Goal: Task Accomplishment & Management: Use online tool/utility

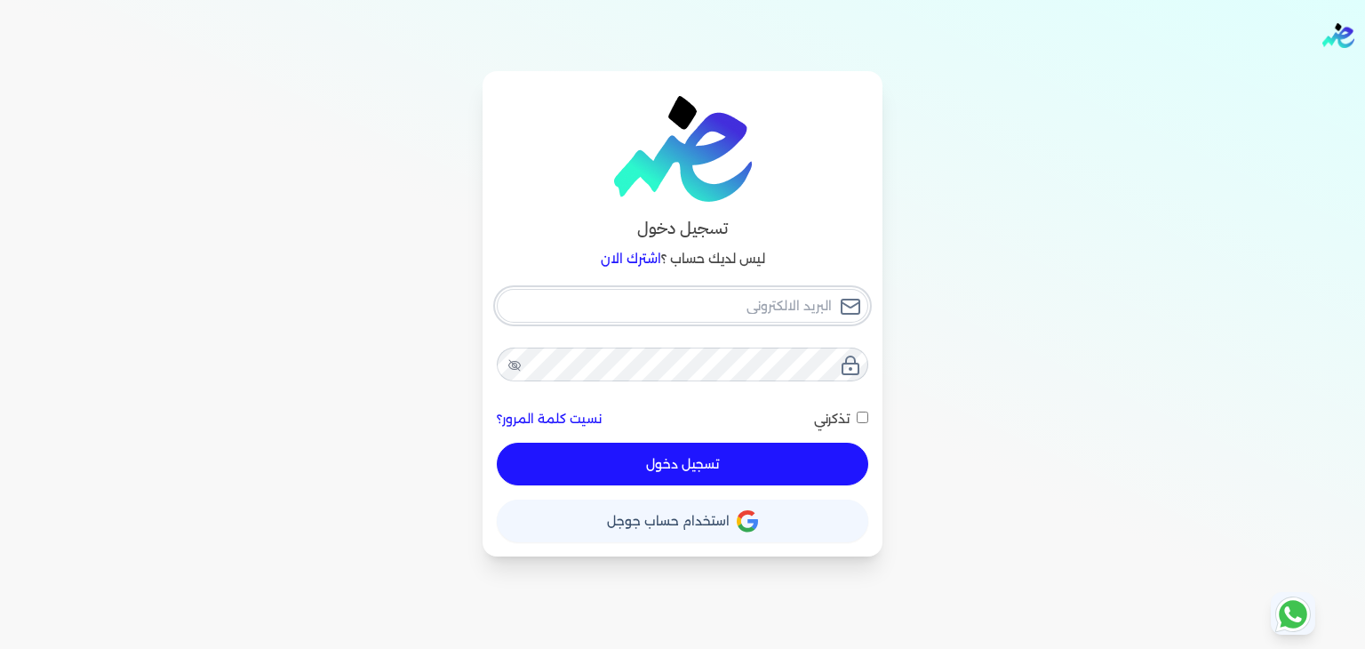
type input "[PERSON_NAME][EMAIL_ADDRESS][DOMAIN_NAME]"
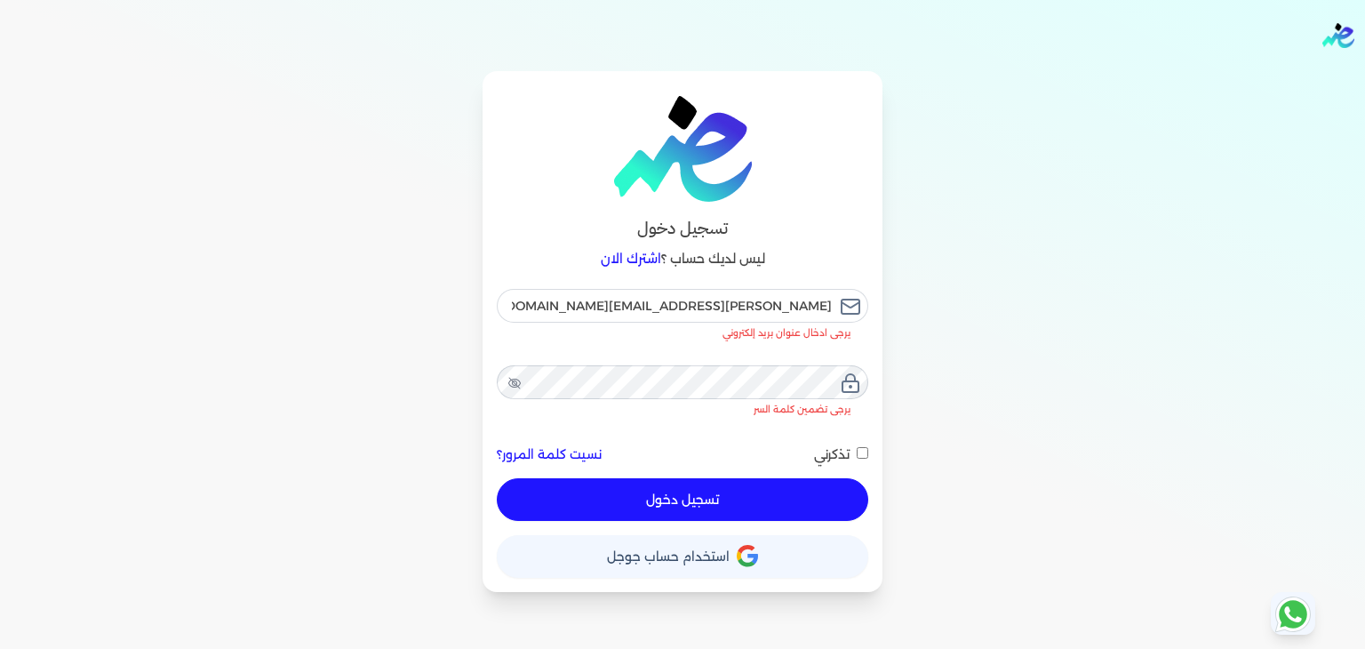
click at [618, 478] on button "تسجيل دخول" at bounding box center [682, 499] width 371 height 43
checkbox input "false"
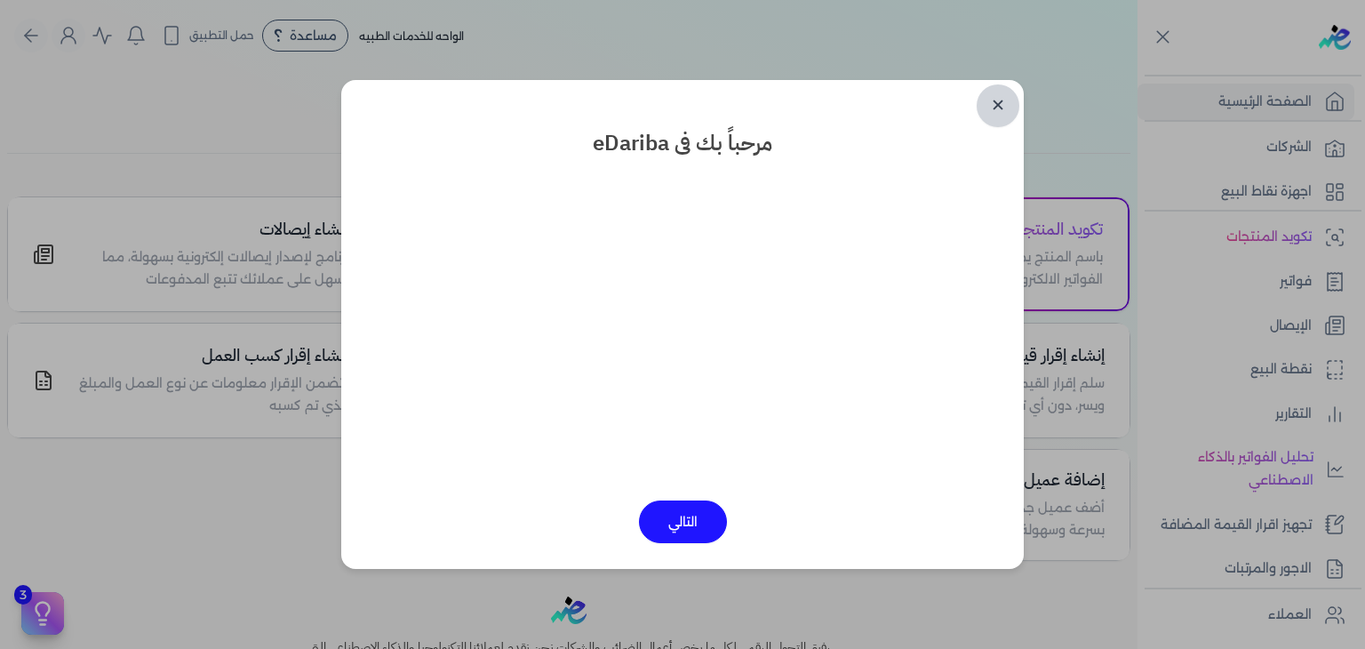
click at [992, 114] on link "✕" at bounding box center [997, 105] width 43 height 43
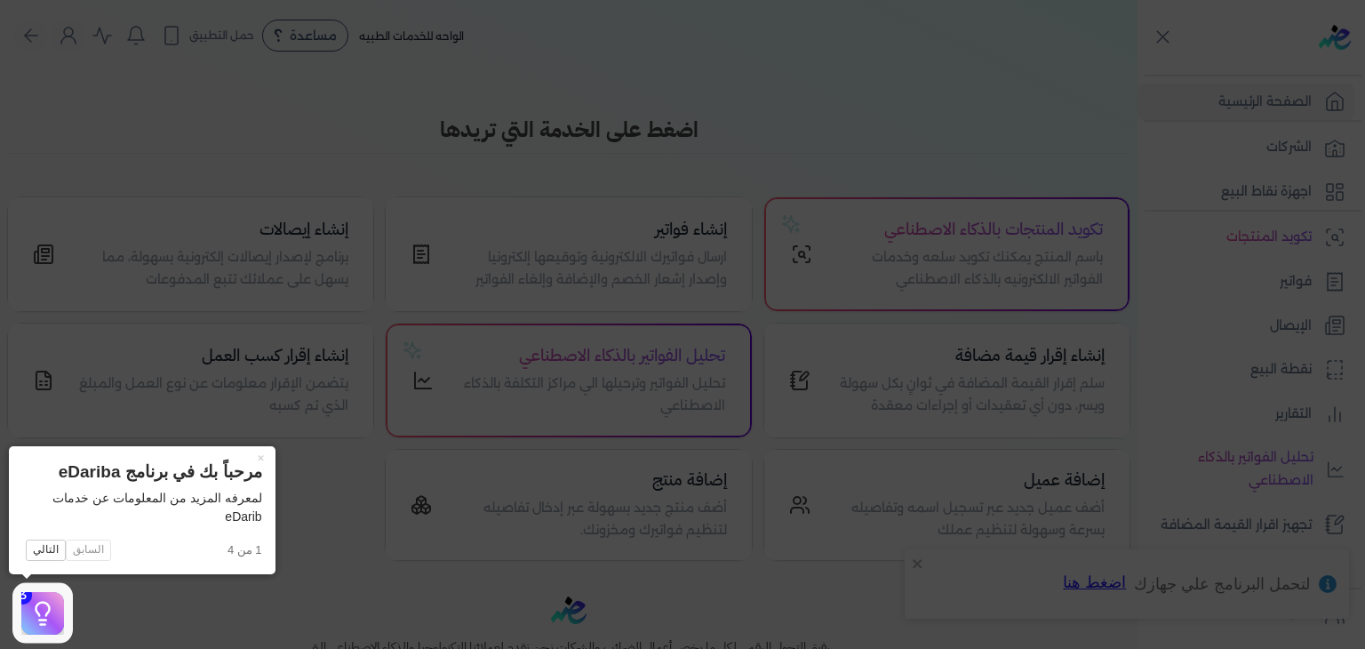
click at [762, 605] on icon at bounding box center [682, 324] width 1365 height 649
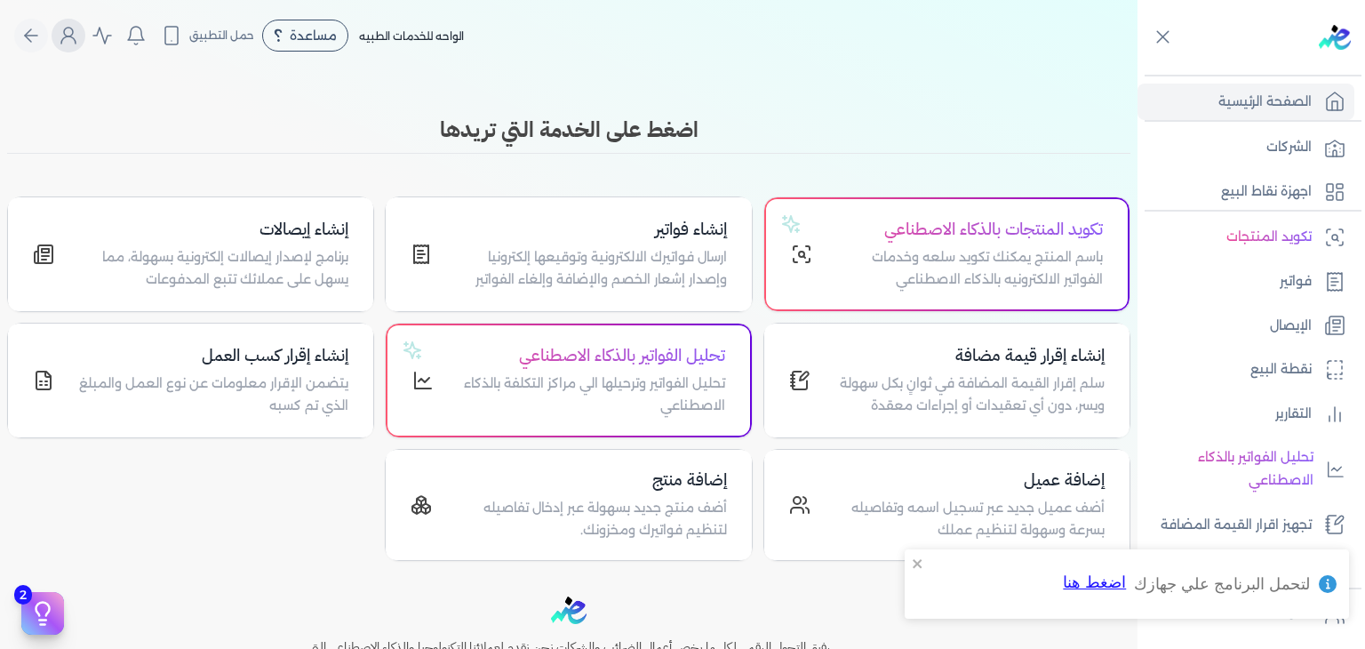
click at [82, 50] on button "Global" at bounding box center [69, 36] width 34 height 34
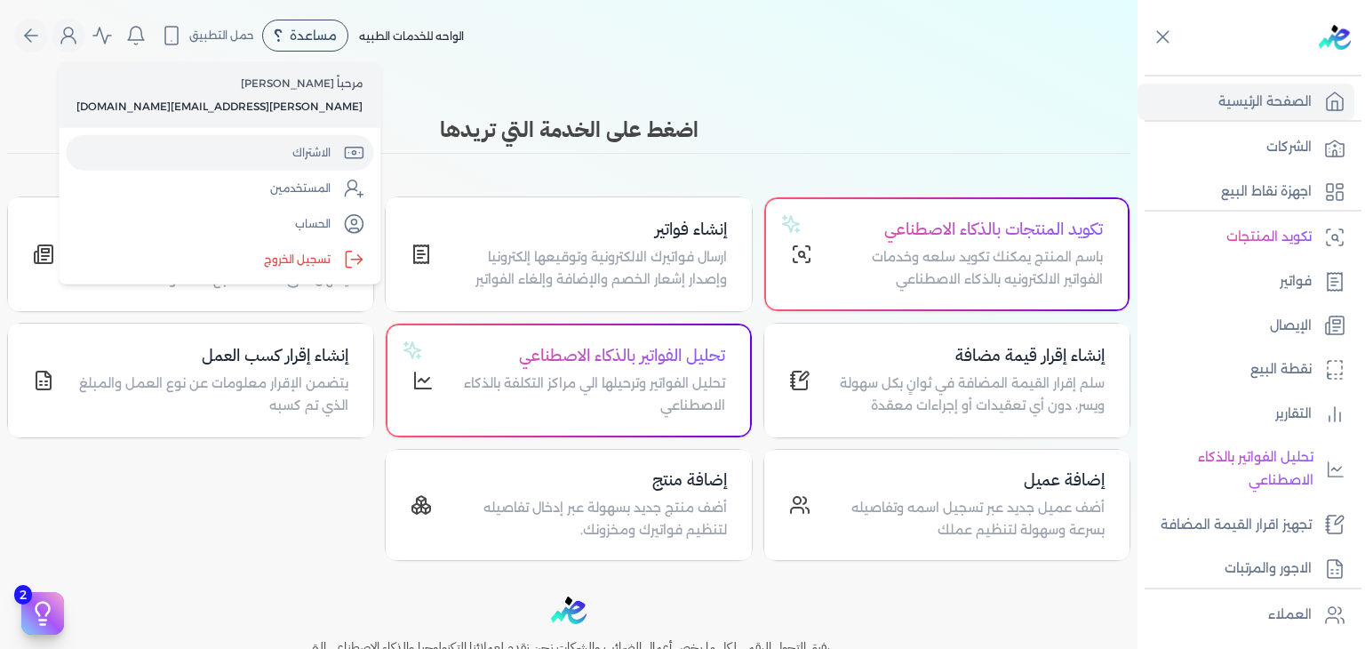
click at [156, 141] on link "الاشتراك" at bounding box center [219, 153] width 307 height 36
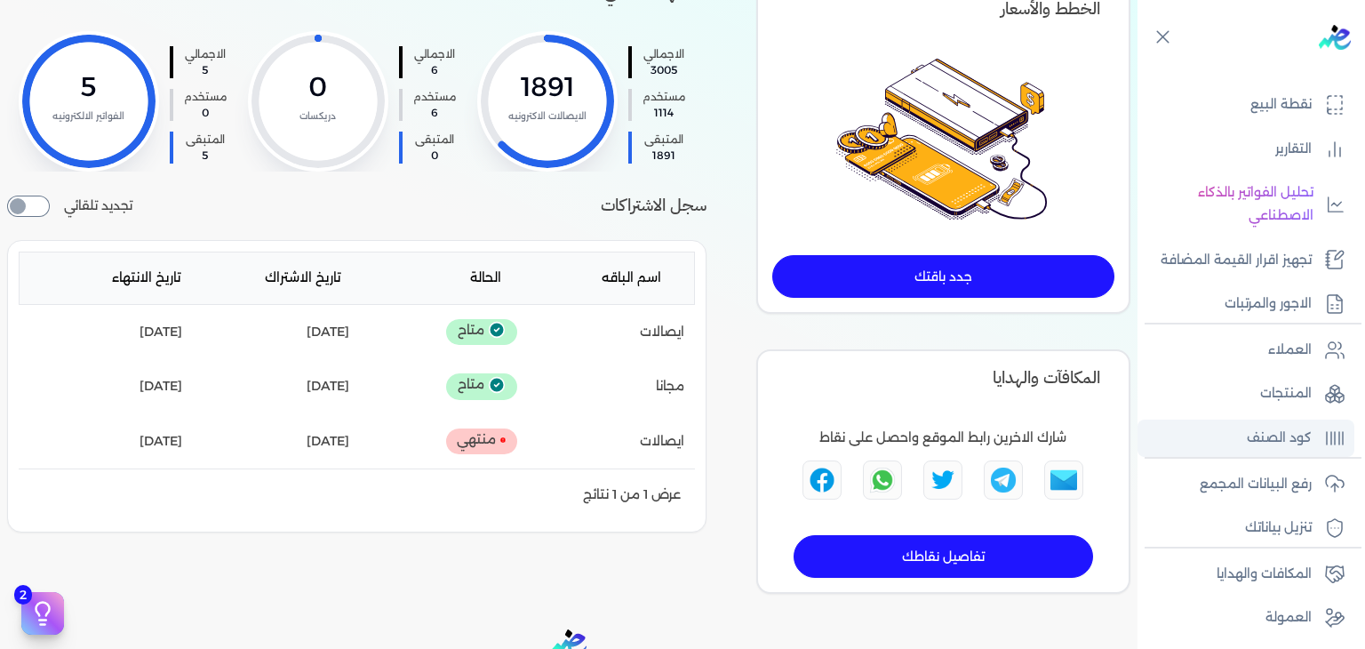
scroll to position [267, 0]
click at [1271, 486] on p "رفع البيانات المجمع" at bounding box center [1255, 482] width 112 height 23
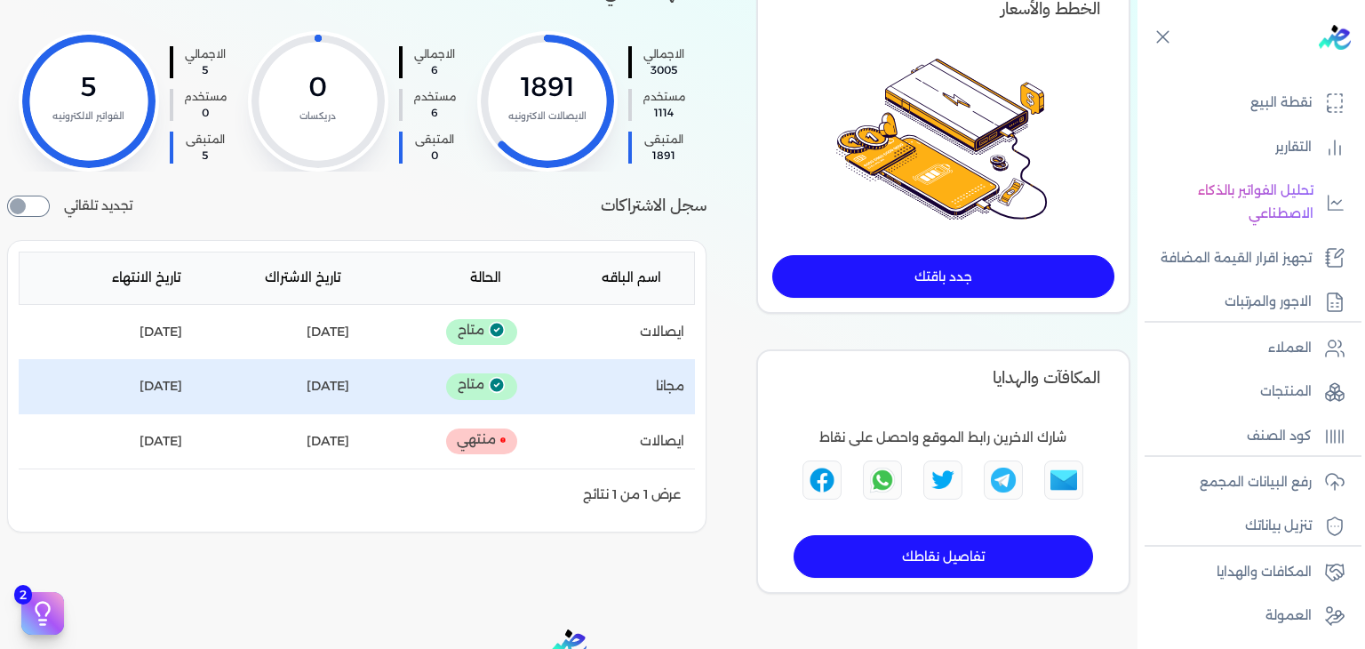
scroll to position [84, 0]
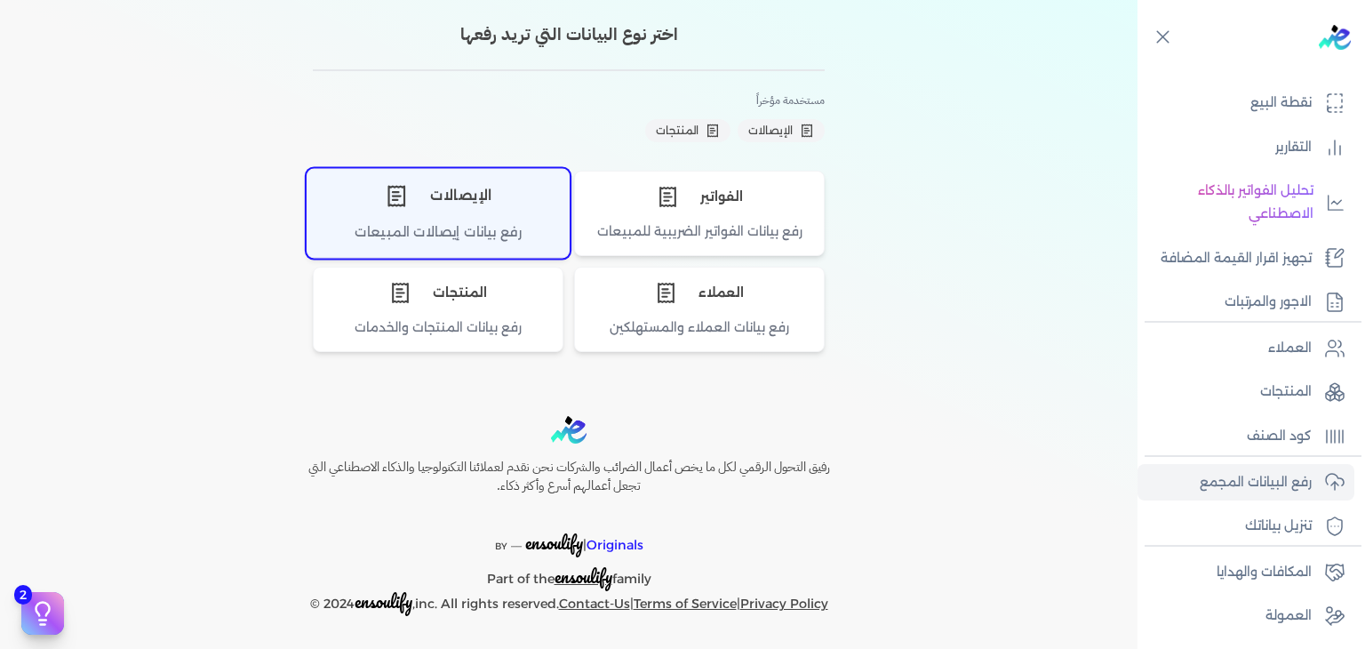
click at [474, 202] on div "الإيصالات" at bounding box center [437, 195] width 261 height 53
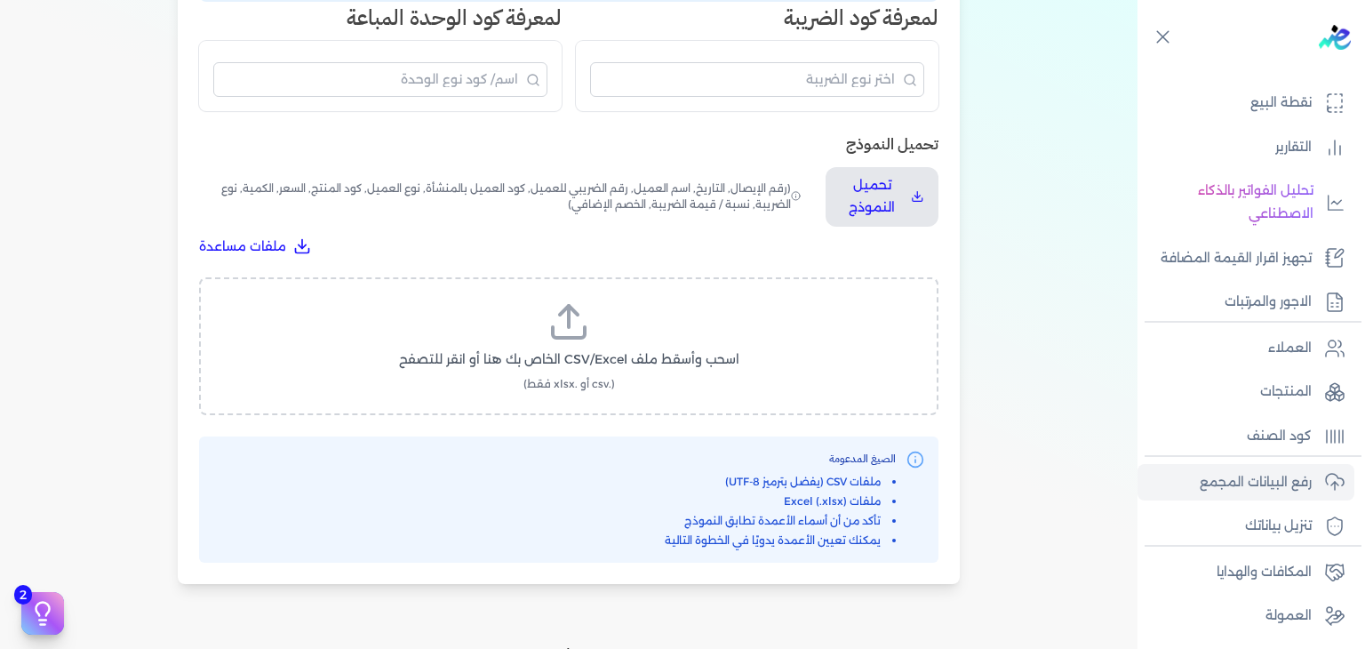
scroll to position [529, 0]
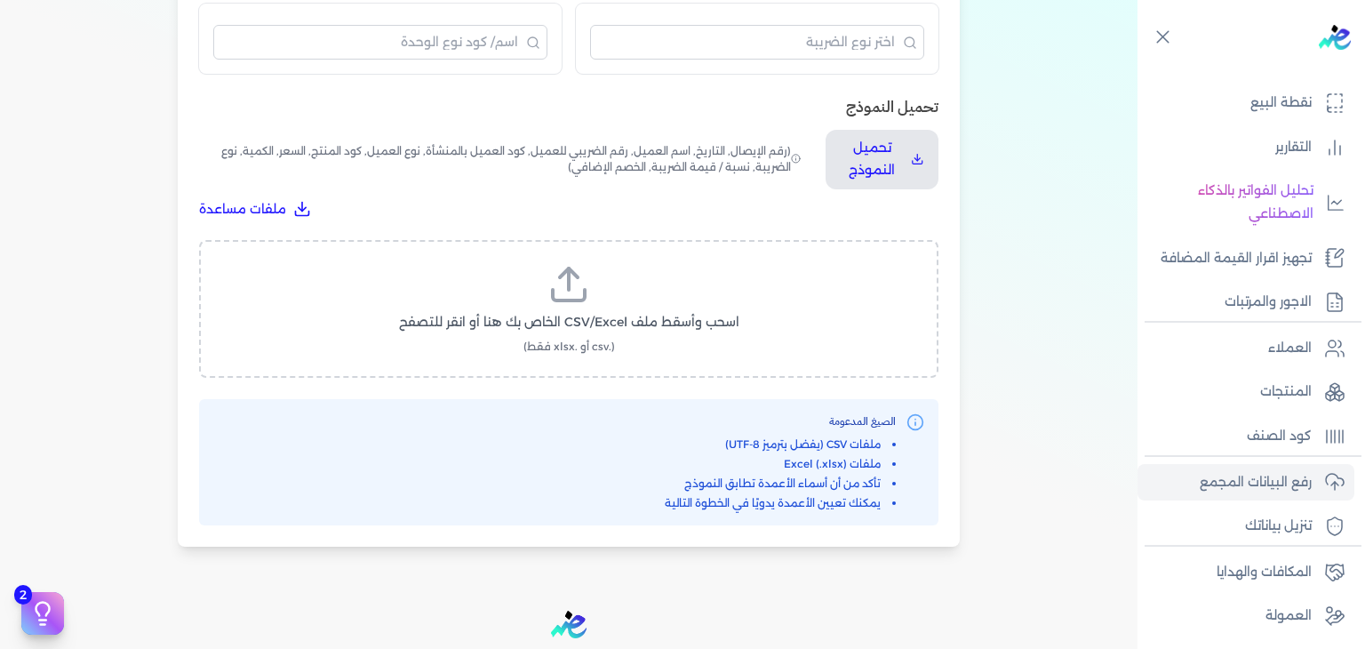
click at [579, 303] on icon at bounding box center [568, 284] width 43 height 43
click at [0, 0] on input "اسحب وأسقط ملف CSV/Excel الخاص بك هنا أو انقر للتصفح (.csv أو .xlsx فقط)" at bounding box center [0, 0] width 0 height 0
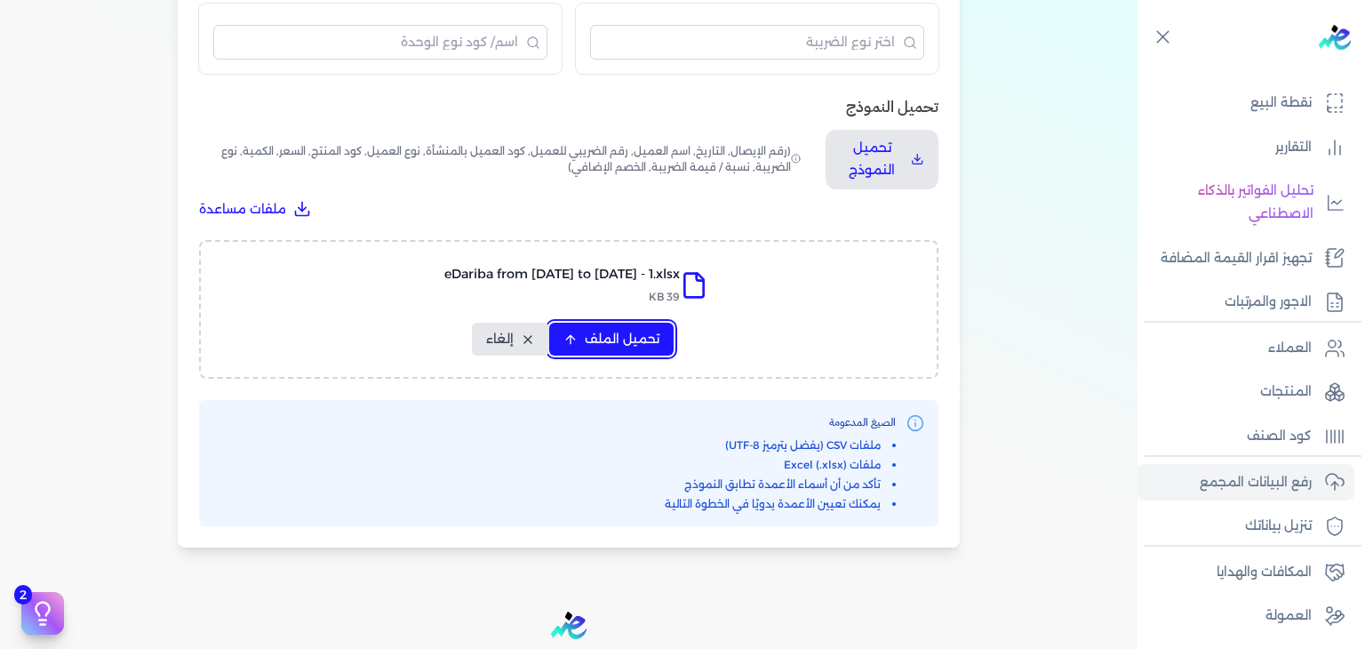
click at [632, 342] on span "تحميل الملف" at bounding box center [622, 339] width 75 height 19
select select "رقم الإيصال"
select select "أسم العميل"
select select "وصف البند"
select select "سيريال المنتج"
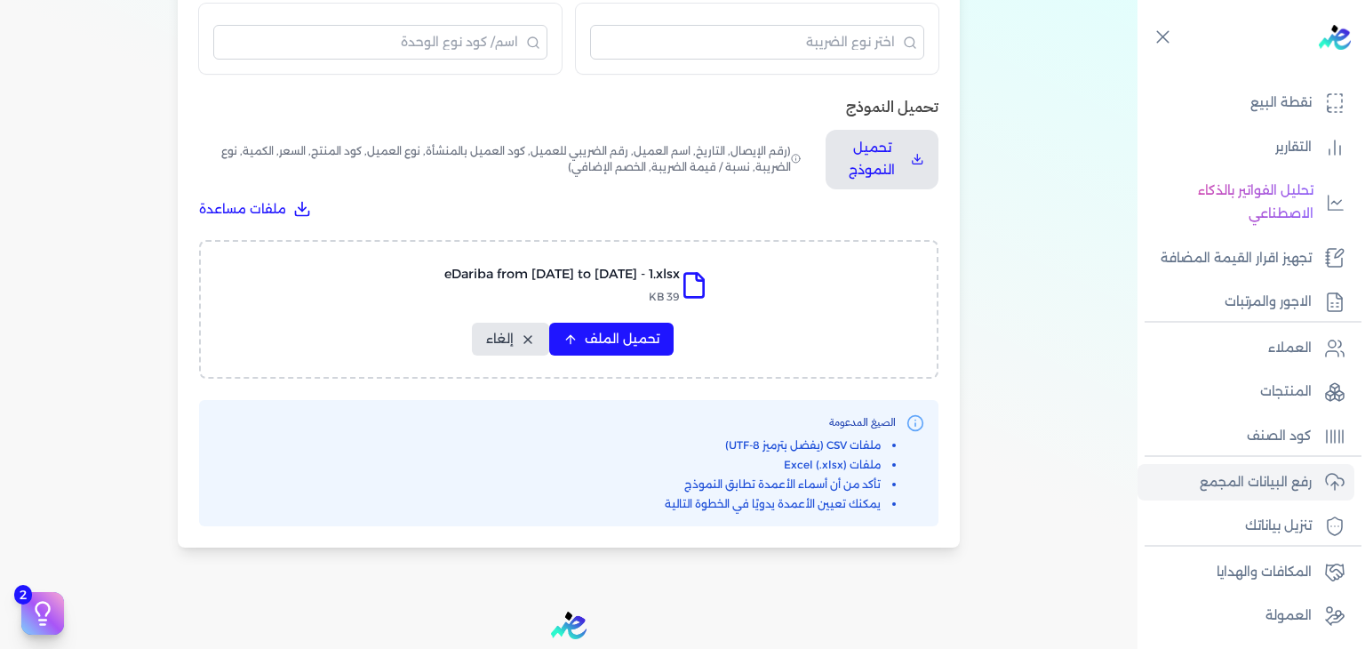
select select "السعر"
select select "الكمية"
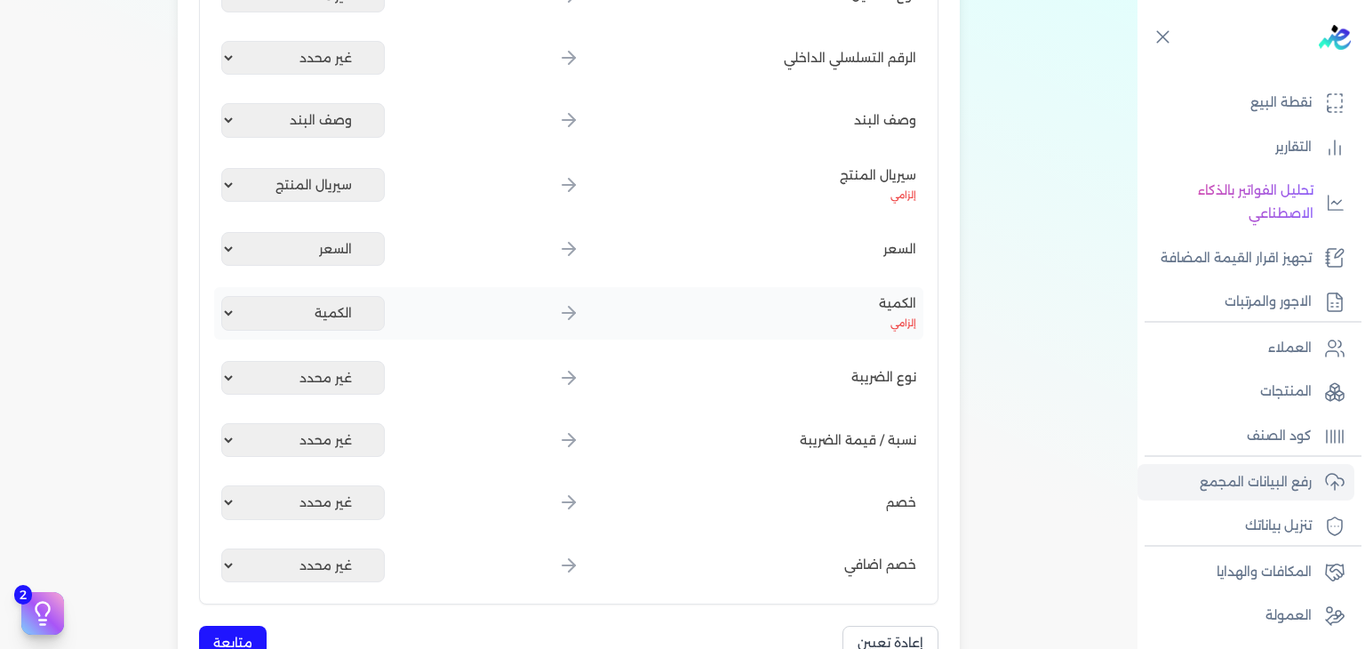
scroll to position [1013, 0]
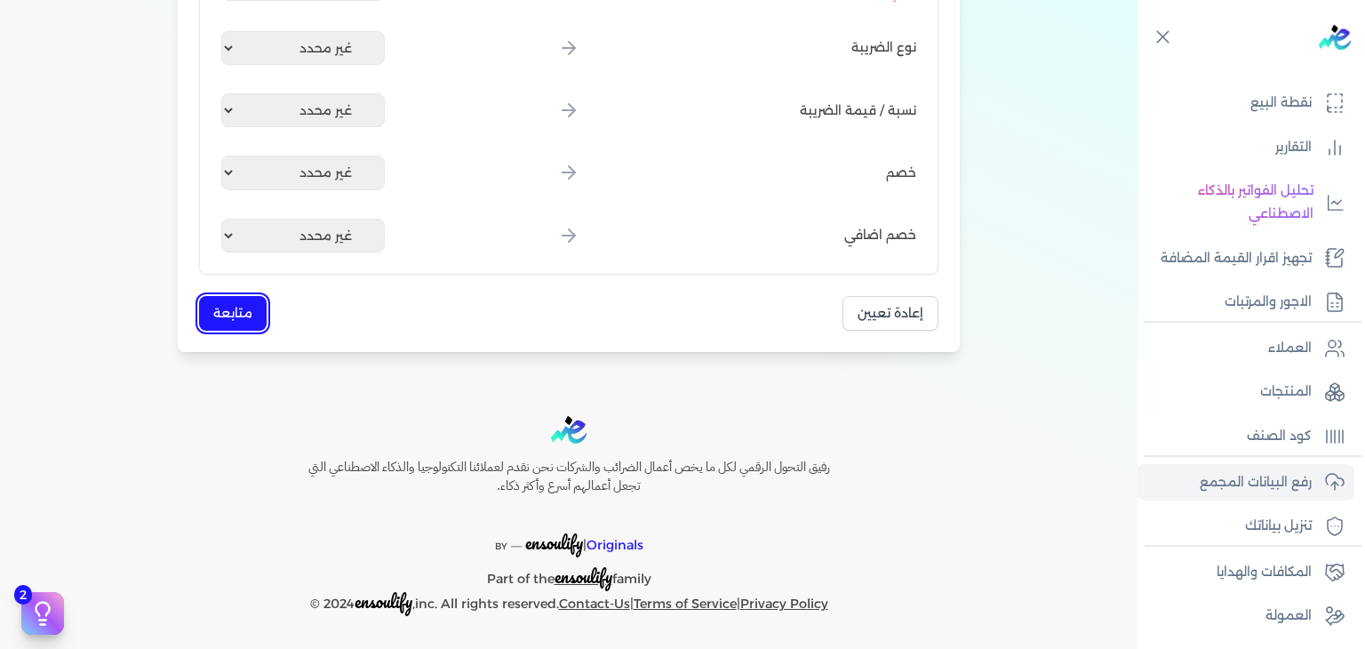
click at [243, 324] on button "متابعة" at bounding box center [233, 313] width 68 height 35
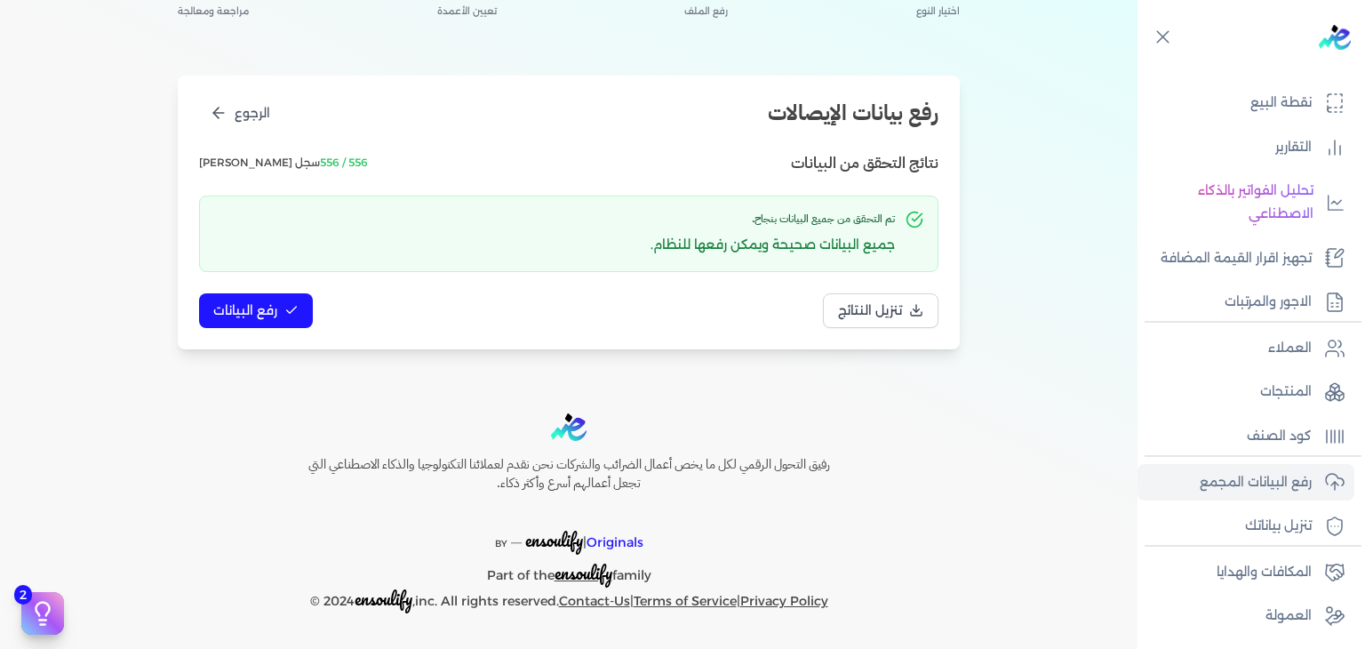
scroll to position [149, 0]
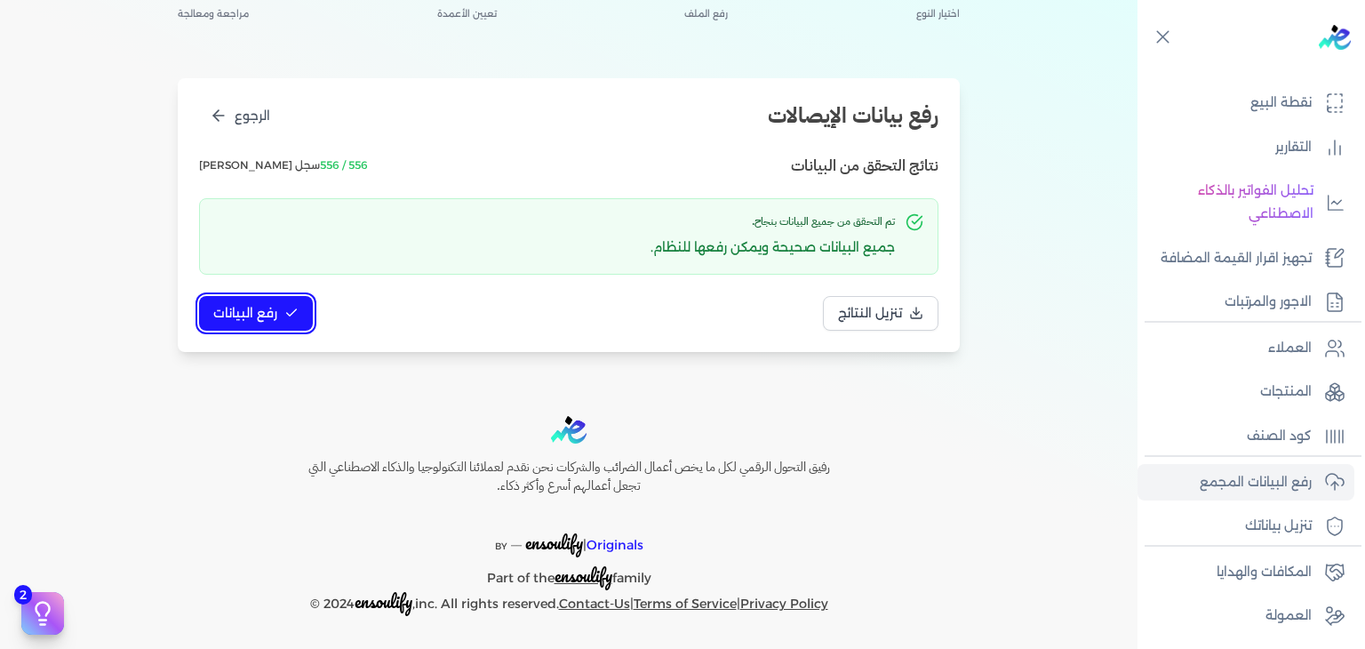
click at [303, 321] on button "رفع البيانات" at bounding box center [256, 313] width 114 height 35
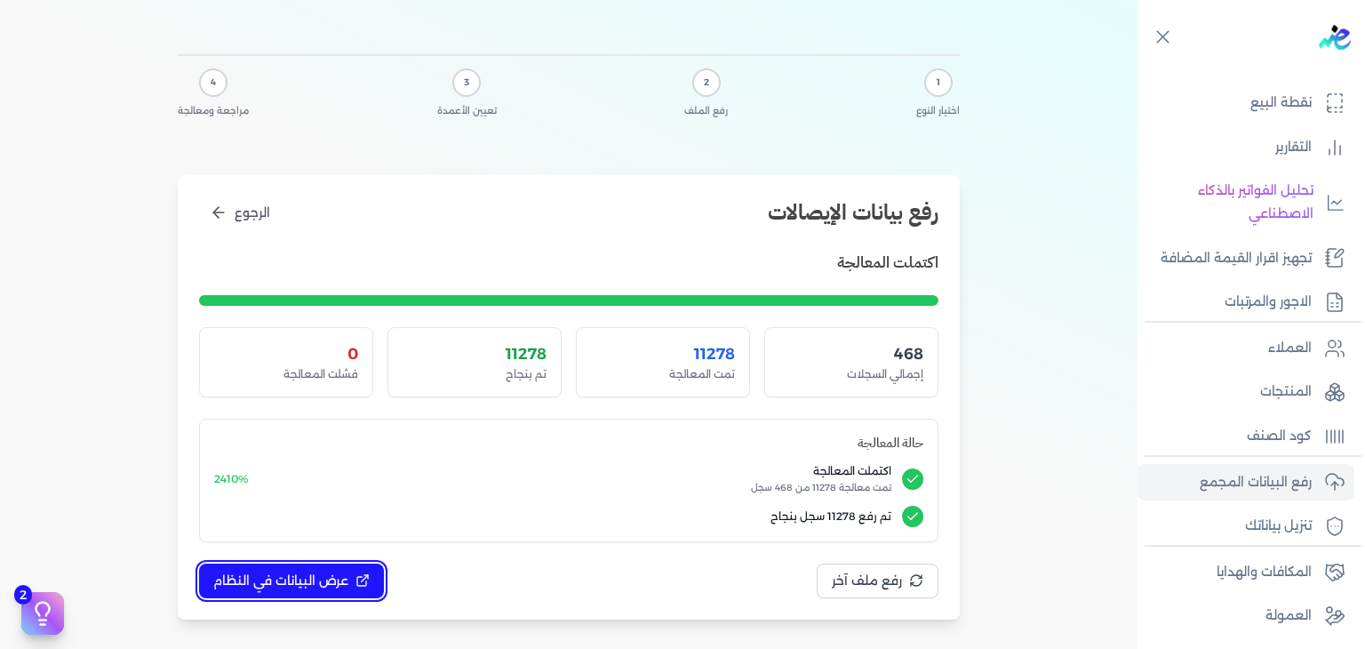
click at [337, 579] on span "عرض البيانات في النظام" at bounding box center [280, 580] width 135 height 19
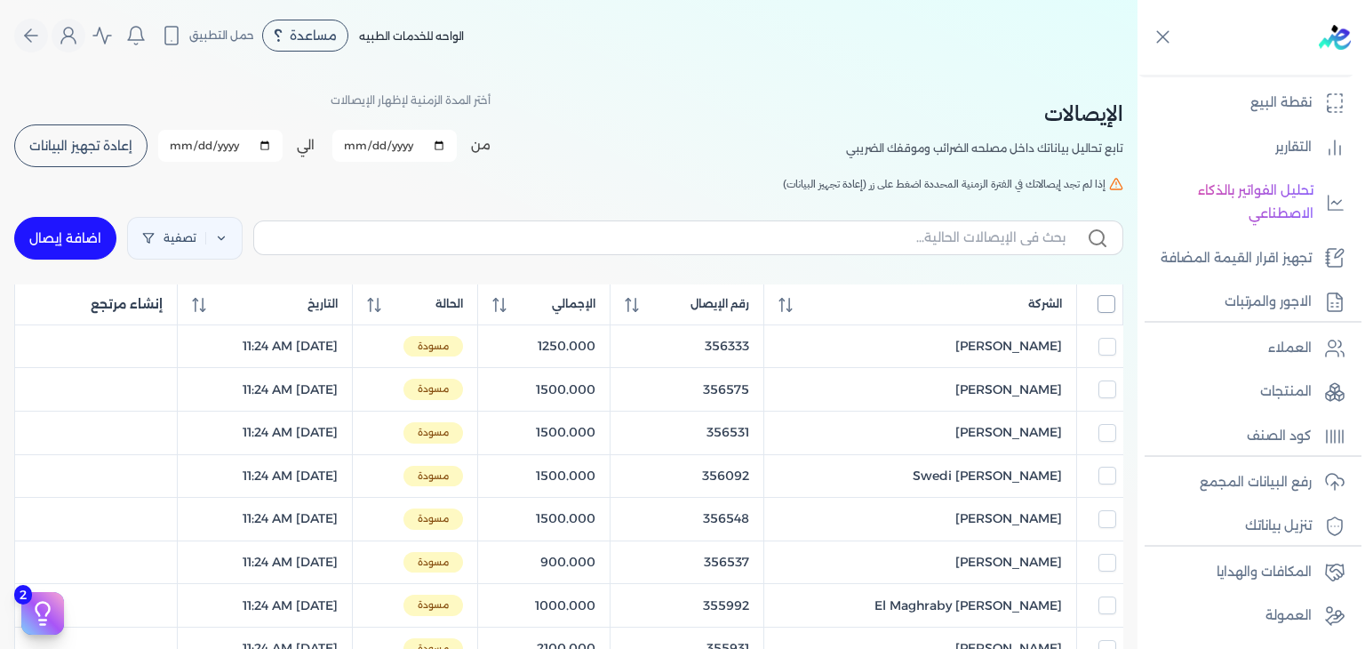
click at [1112, 303] on input "All items unselected" at bounding box center [1106, 304] width 18 height 18
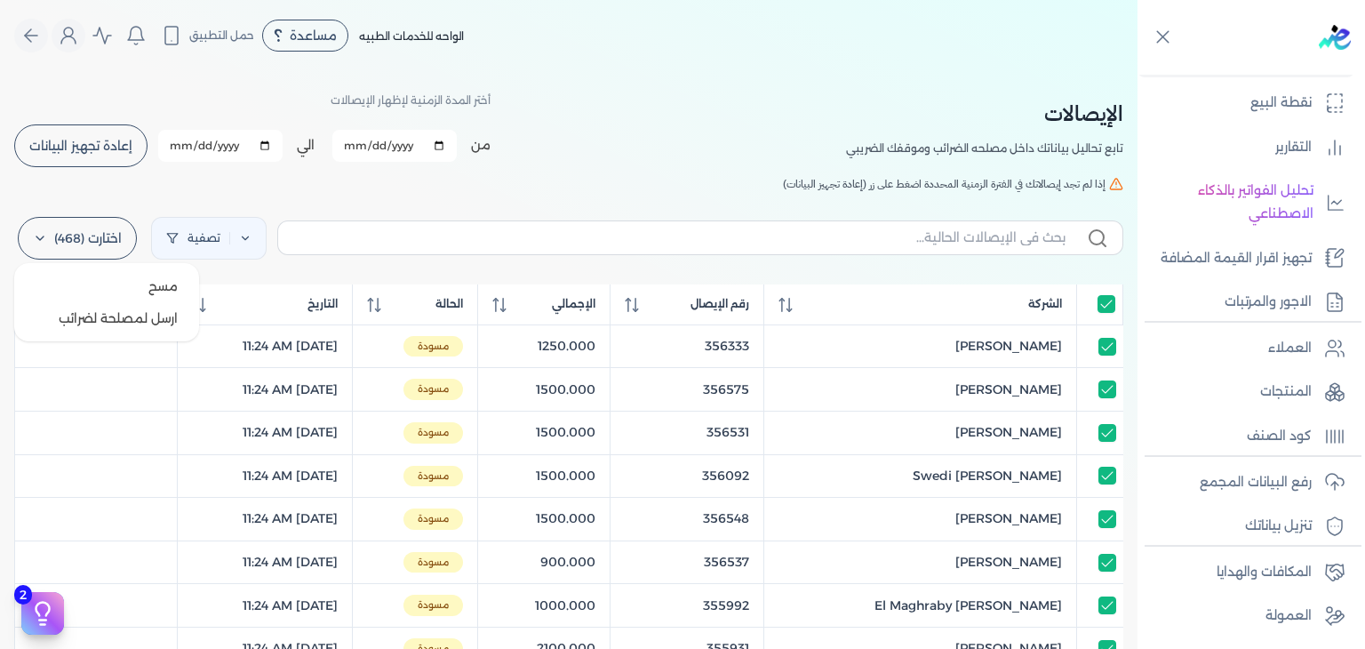
click at [89, 251] on label "اختارت (468)" at bounding box center [77, 238] width 119 height 43
click at [123, 321] on button "ارسل لمصلحة لضرائب" at bounding box center [106, 318] width 171 height 32
checkbox input "true"
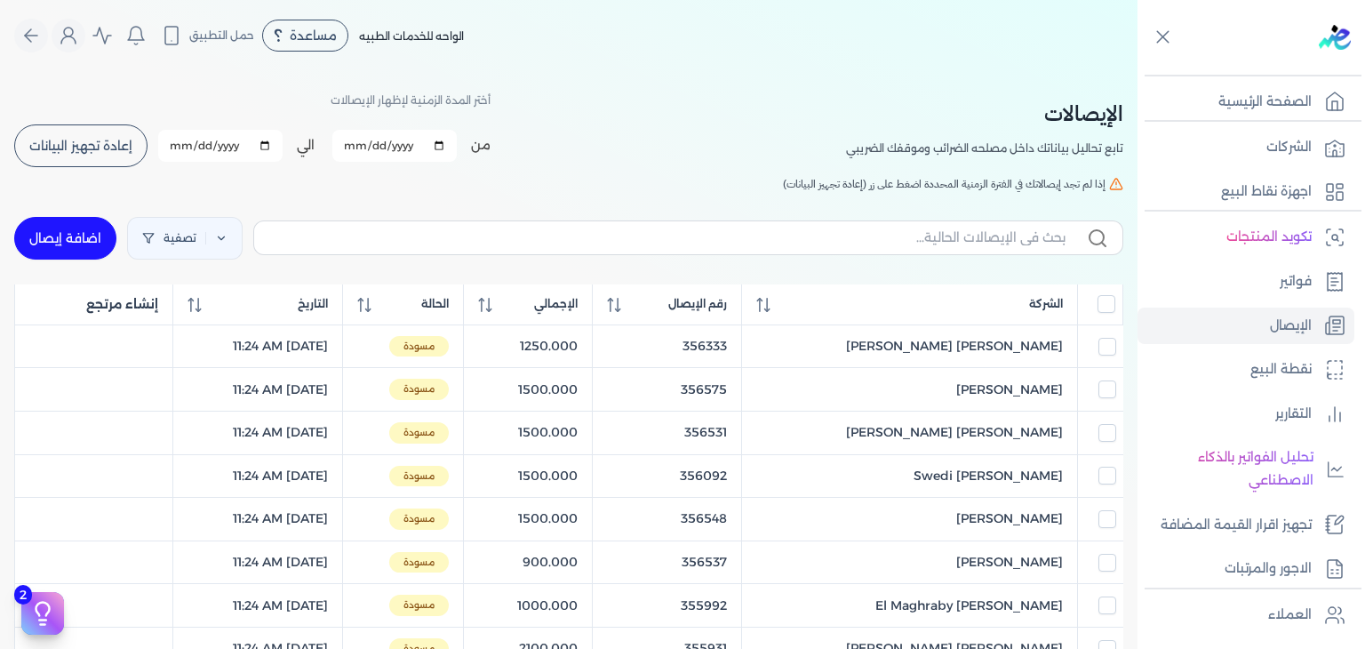
click at [1116, 299] on th at bounding box center [1100, 304] width 45 height 41
drag, startPoint x: 1113, startPoint y: 299, endPoint x: 4, endPoint y: 264, distance: 1110.2
click at [1113, 299] on input "All items unselected" at bounding box center [1106, 304] width 18 height 18
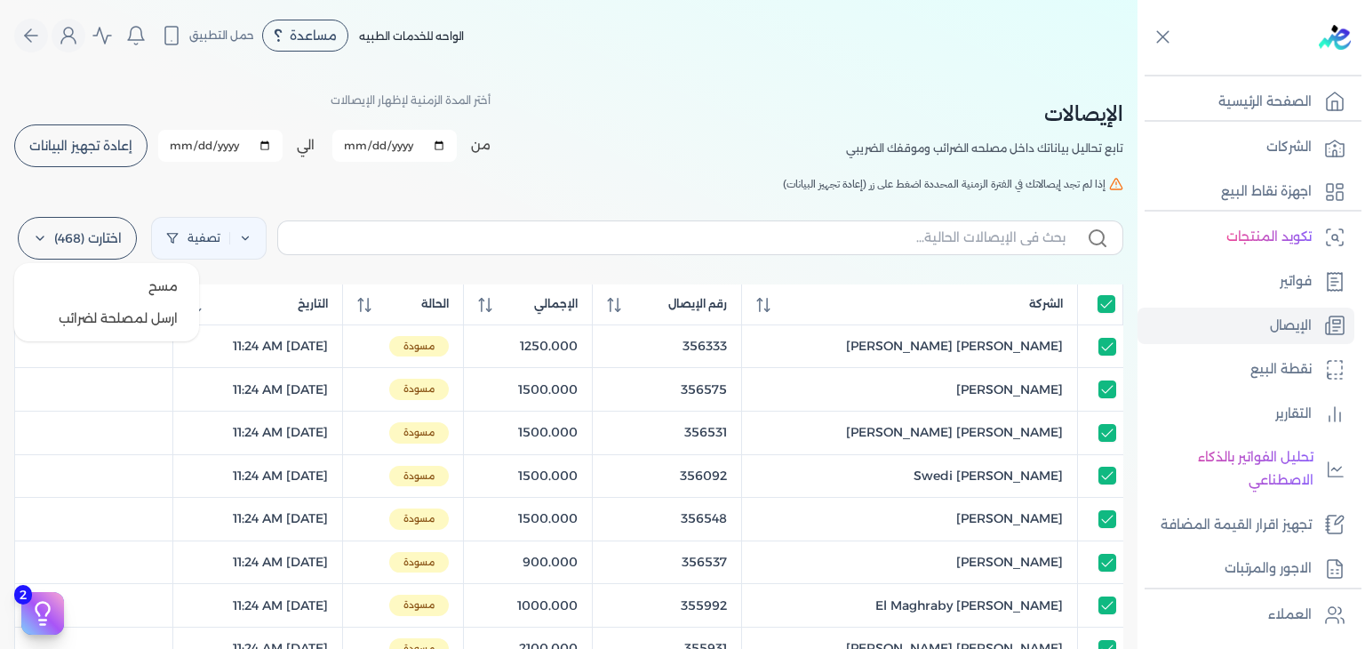
click at [66, 235] on label "اختارت (468)" at bounding box center [77, 238] width 119 height 43
click at [114, 314] on button "ارسل لمصلحة لضرائب" at bounding box center [106, 318] width 171 height 32
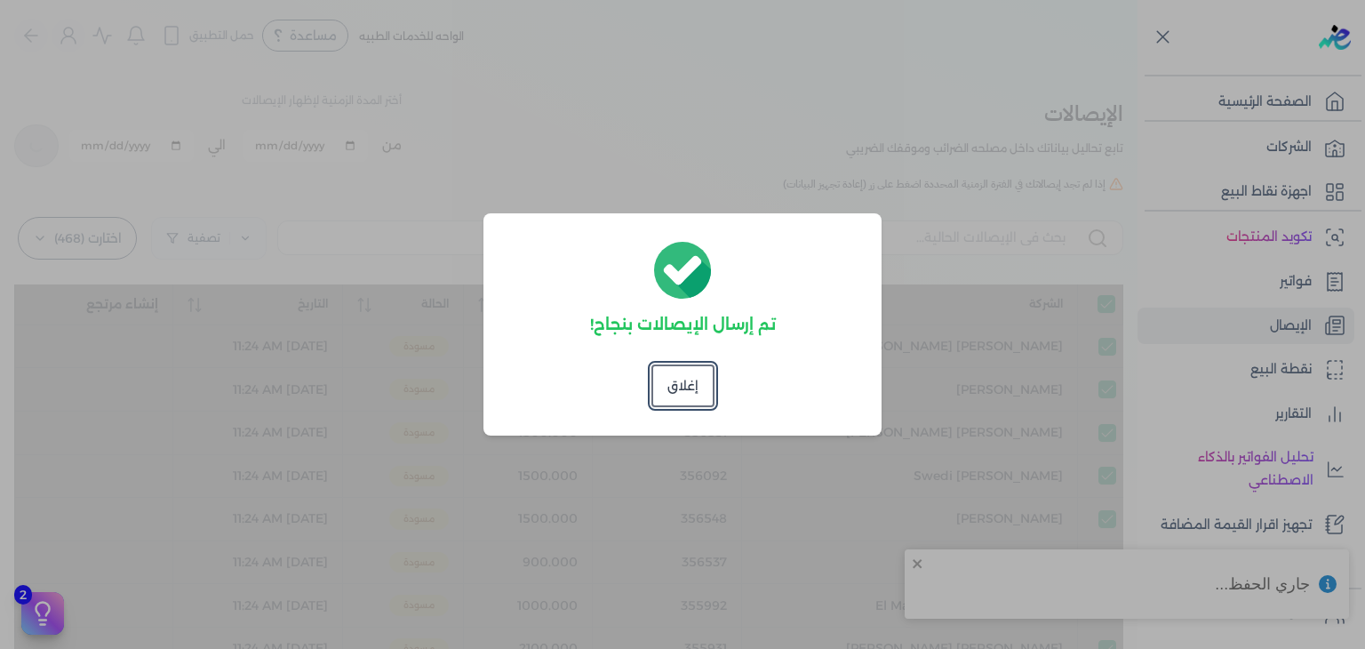
checkbox input "true"
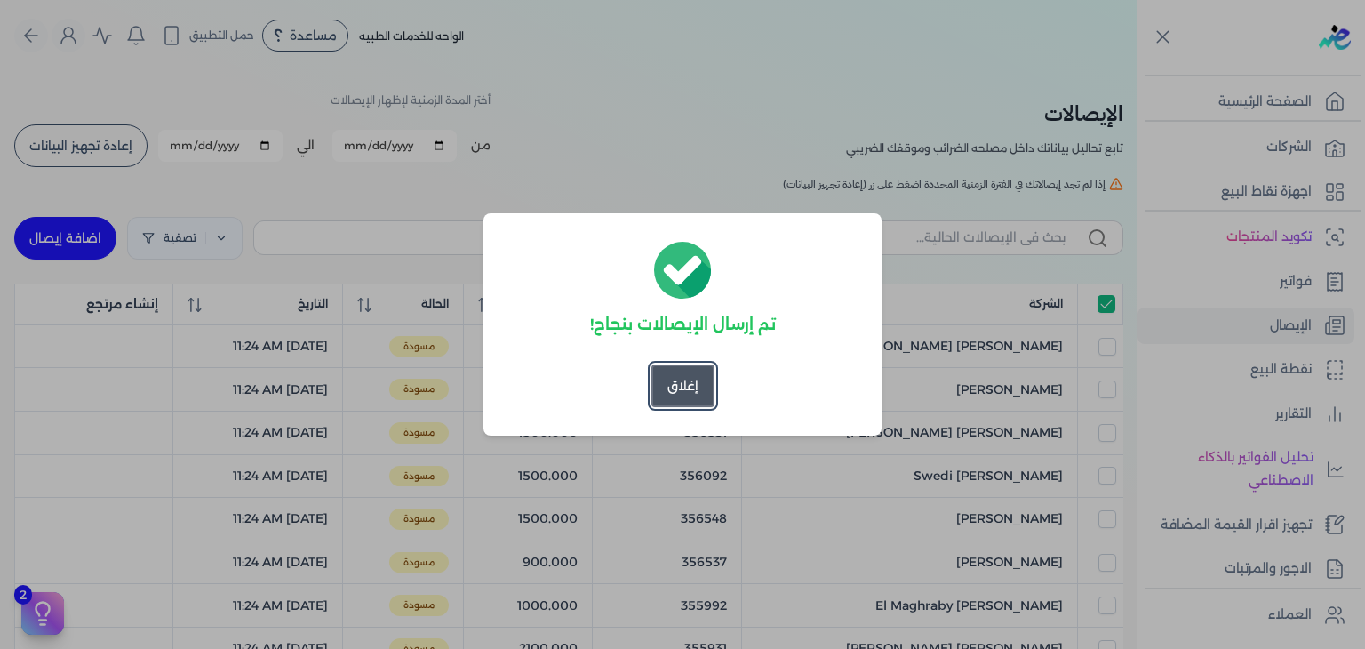
click at [663, 384] on button "إغلاق" at bounding box center [682, 385] width 63 height 43
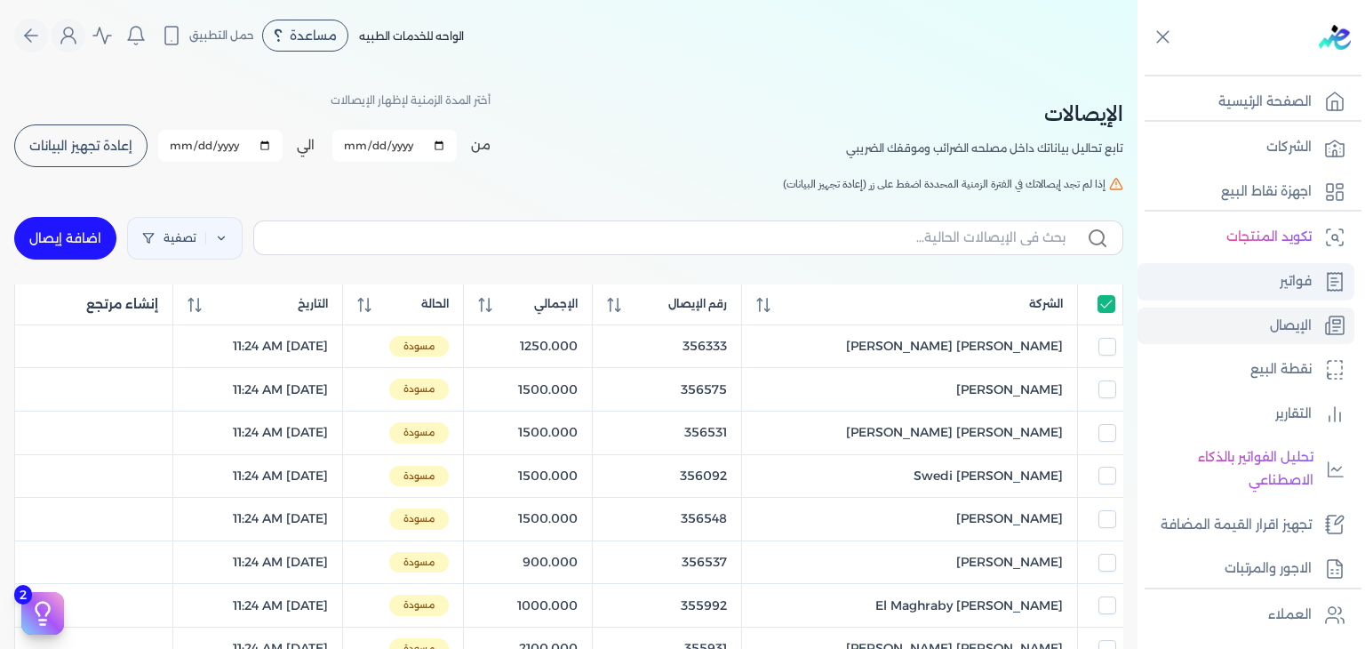
click at [1285, 289] on p "فواتير" at bounding box center [1295, 281] width 32 height 23
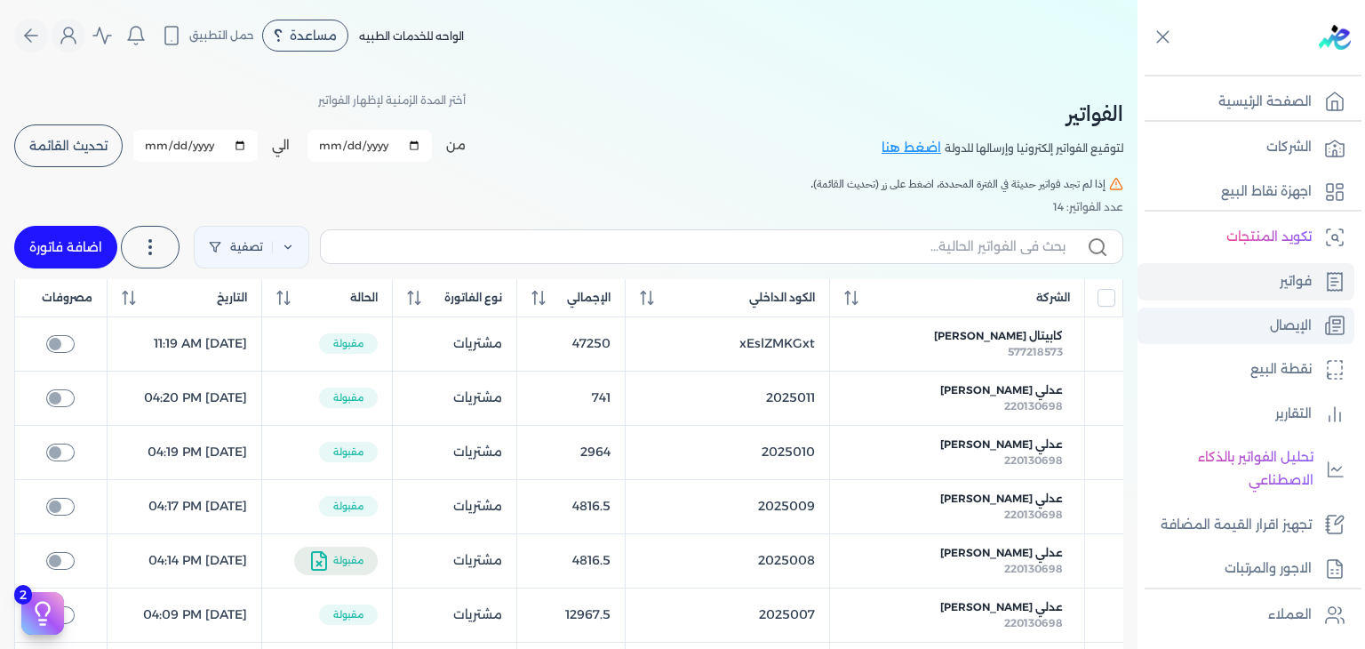
click at [1270, 316] on p "الإيصال" at bounding box center [1291, 325] width 42 height 23
